Goal: Task Accomplishment & Management: Manage account settings

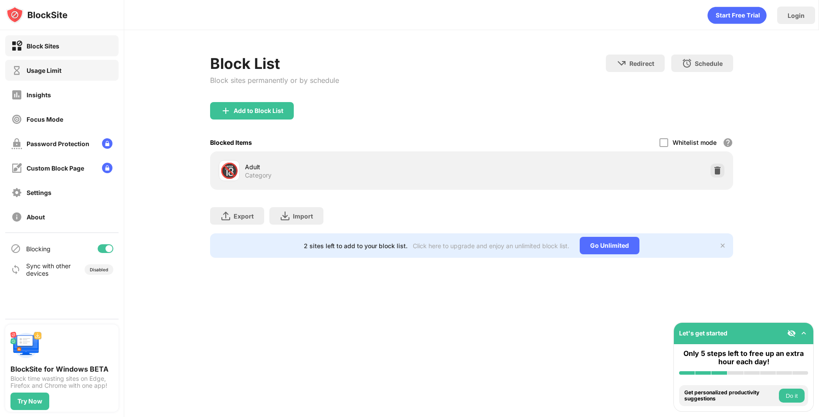
click at [62, 67] on div "Usage Limit" at bounding box center [61, 70] width 113 height 21
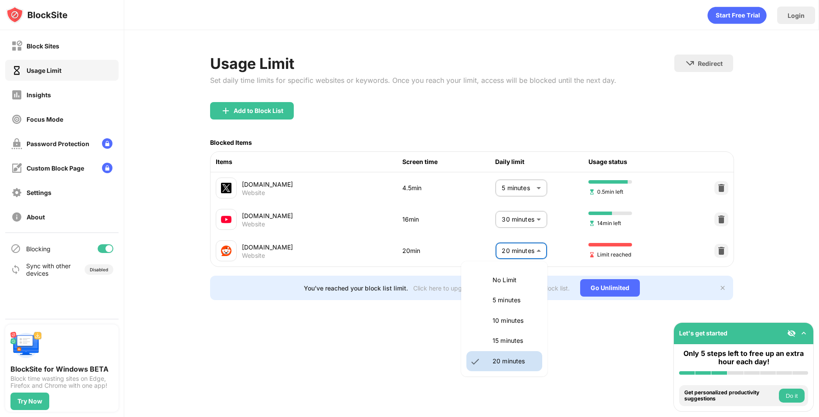
click at [511, 242] on body "Block Sites Usage Limit Insights Focus Mode Password Protection Custom Block Pa…" at bounding box center [409, 208] width 819 height 417
click at [505, 342] on p "15 minutes" at bounding box center [515, 341] width 44 height 10
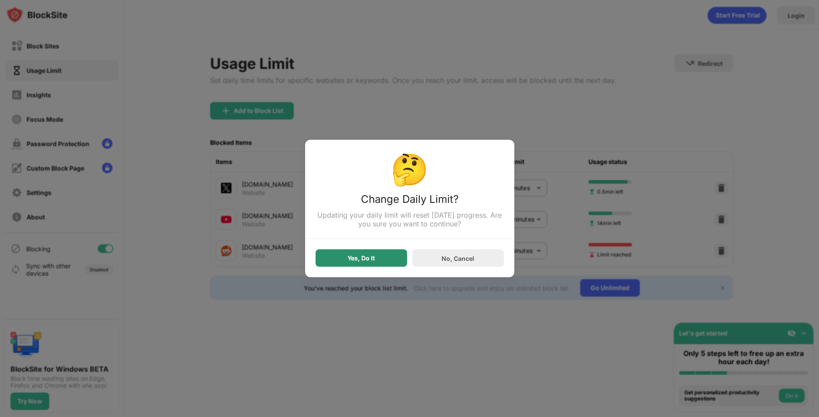
click at [401, 257] on div "Yes, Do It" at bounding box center [362, 257] width 92 height 17
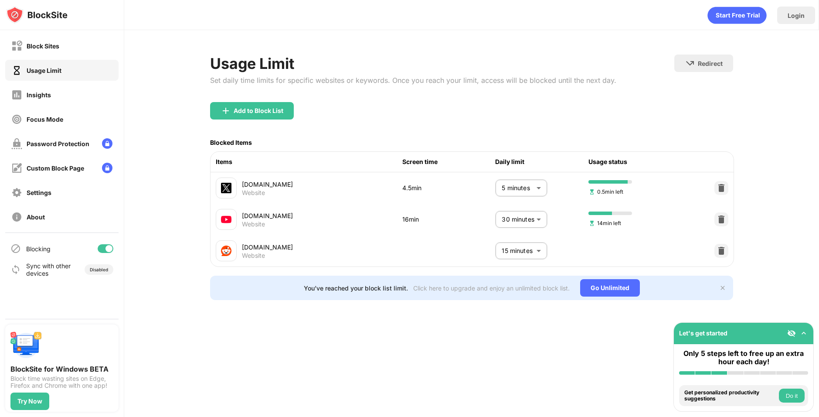
click at [519, 249] on body "Block Sites Usage Limit Insights Focus Mode Password Protection Custom Block Pa…" at bounding box center [409, 208] width 819 height 417
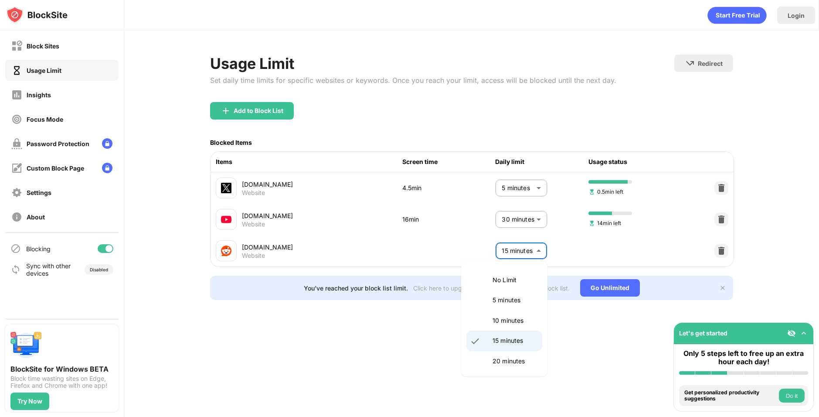
click at [509, 368] on li "20 minutes" at bounding box center [504, 361] width 76 height 20
type input "**"
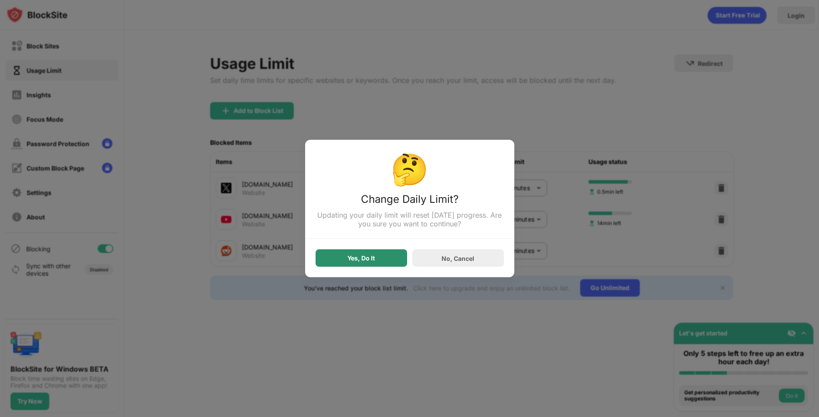
click at [376, 256] on div "Yes, Do It" at bounding box center [362, 257] width 92 height 17
